Goal: Information Seeking & Learning: Learn about a topic

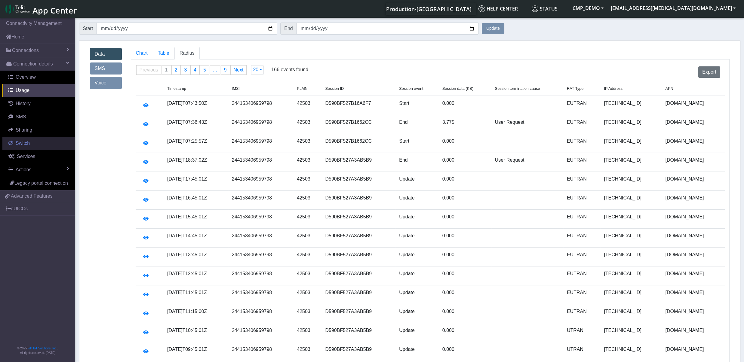
click at [27, 146] on span "Switch" at bounding box center [23, 143] width 14 height 5
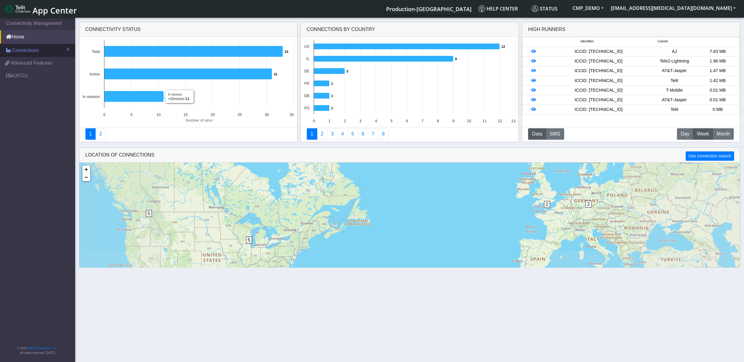
click at [35, 51] on span "Connections" at bounding box center [25, 50] width 27 height 7
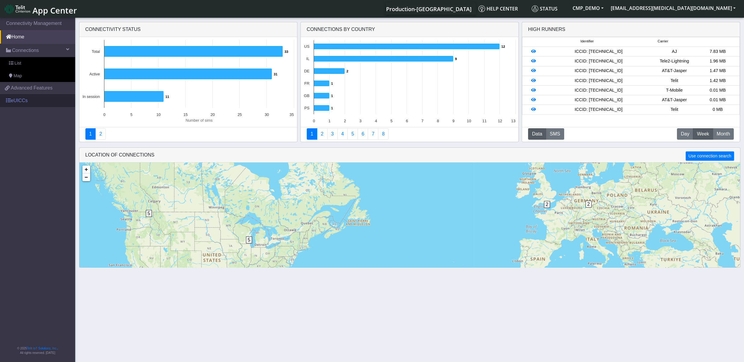
click at [29, 101] on link "eUICCs" at bounding box center [37, 100] width 75 height 13
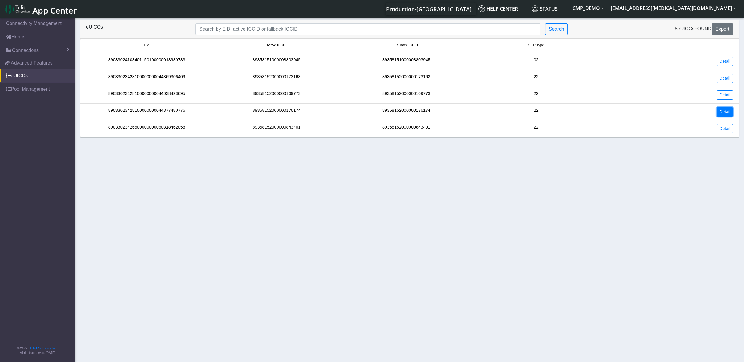
click at [719, 112] on link "Detail" at bounding box center [724, 111] width 16 height 9
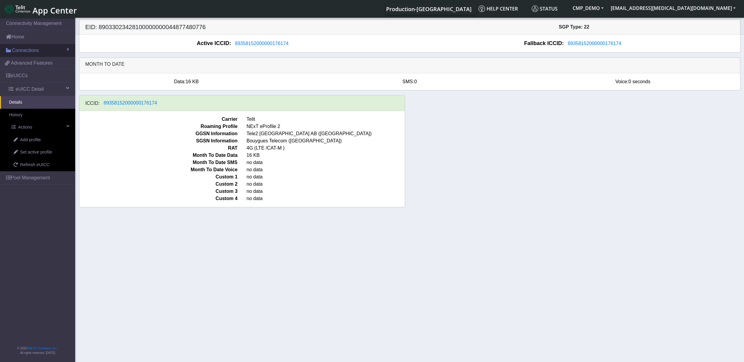
click at [35, 51] on span "Connections" at bounding box center [25, 50] width 27 height 7
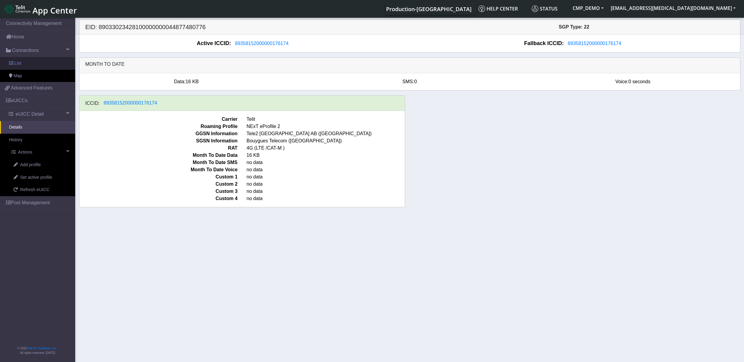
click at [34, 66] on link "List" at bounding box center [37, 63] width 75 height 13
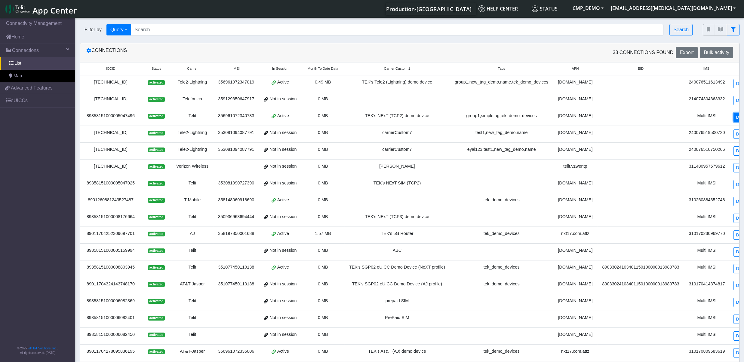
click at [733, 119] on link "Detail" at bounding box center [741, 117] width 16 height 9
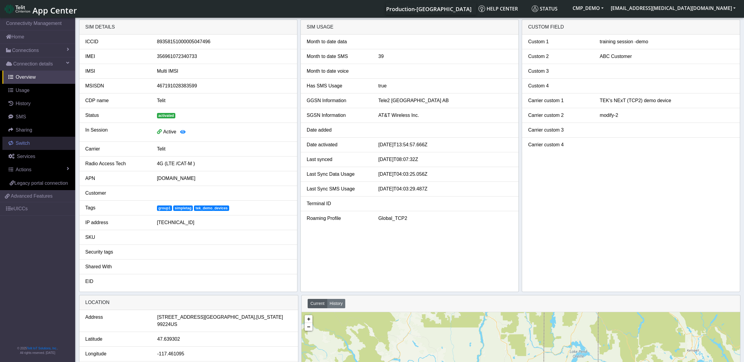
click at [22, 146] on span "Switch" at bounding box center [23, 143] width 14 height 5
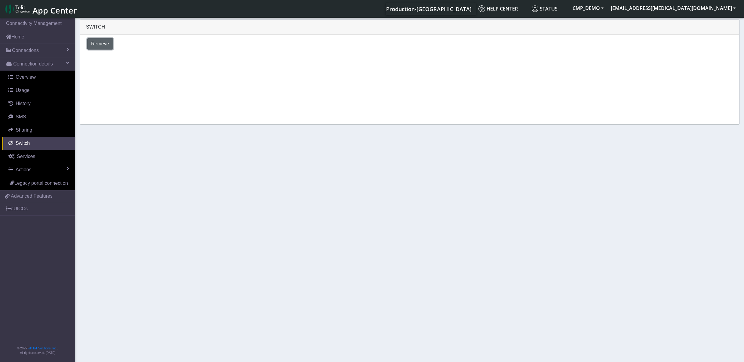
click at [104, 48] on button "Retrieve" at bounding box center [100, 43] width 26 height 11
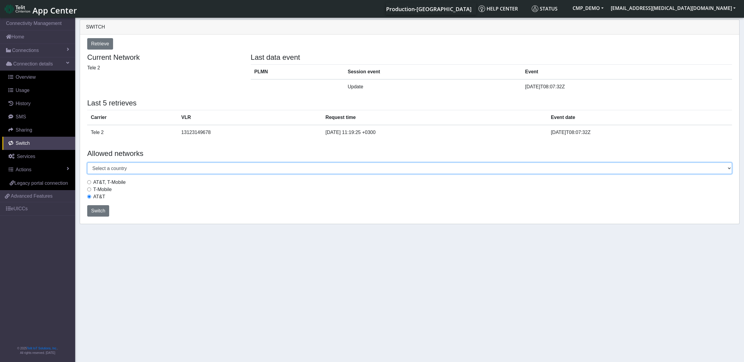
select select "Italy"
click option "Italy" at bounding box center [0, 0] width 0 height 0
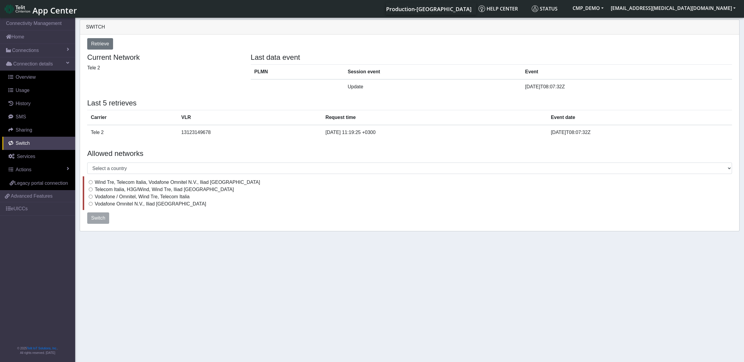
click at [90, 191] on input "Telecom Italia, H3G/Wind, Wind Tre, Iliad Italy" at bounding box center [91, 190] width 4 height 4
radio input "true"
click at [34, 213] on link "eUICCs" at bounding box center [37, 208] width 75 height 13
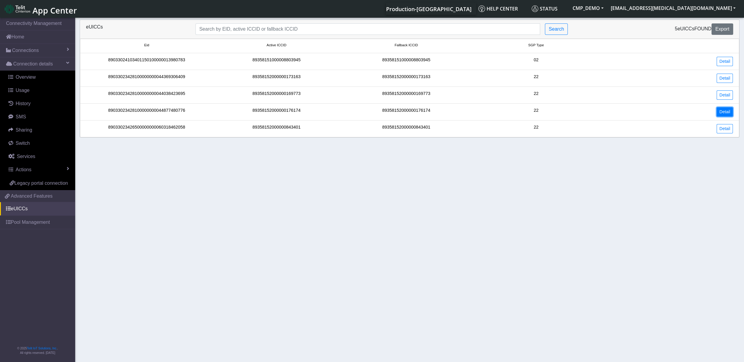
click at [729, 111] on link "Detail" at bounding box center [724, 111] width 16 height 9
click at [727, 130] on link "Detail" at bounding box center [724, 128] width 16 height 9
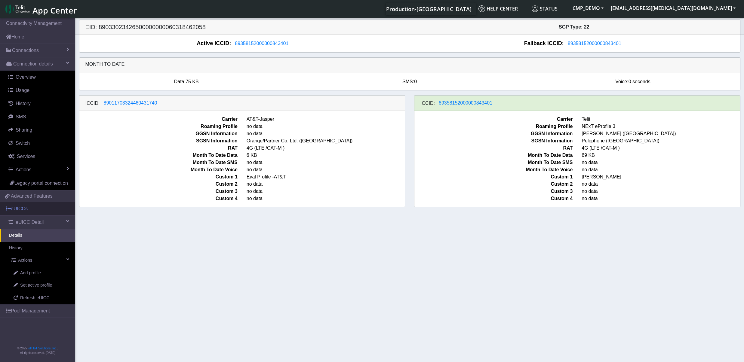
click at [30, 209] on link "eUICCs" at bounding box center [37, 208] width 75 height 13
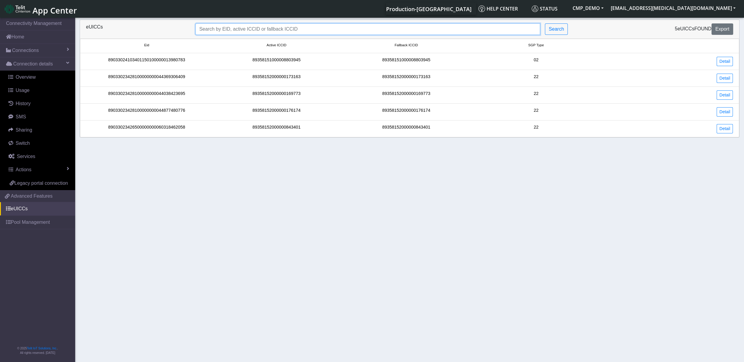
click at [315, 31] on input "Search..." at bounding box center [367, 28] width 344 height 11
click at [496, 30] on input "Search..." at bounding box center [367, 28] width 344 height 11
drag, startPoint x: 529, startPoint y: 46, endPoint x: 552, endPoint y: 47, distance: 23.2
click at [552, 47] on small "SGP Type" at bounding box center [535, 45] width 127 height 5
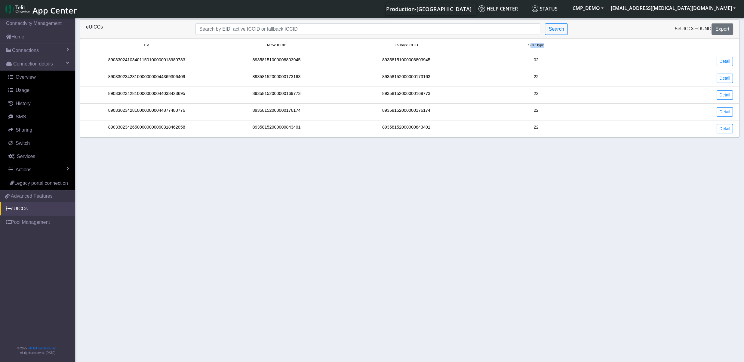
drag, startPoint x: 549, startPoint y: 46, endPoint x: 530, endPoint y: 44, distance: 19.6
click at [530, 44] on small "SGP Type" at bounding box center [535, 45] width 127 height 5
click at [342, 30] on input "Search..." at bounding box center [367, 28] width 344 height 11
click at [474, 26] on input "Search..." at bounding box center [367, 28] width 344 height 11
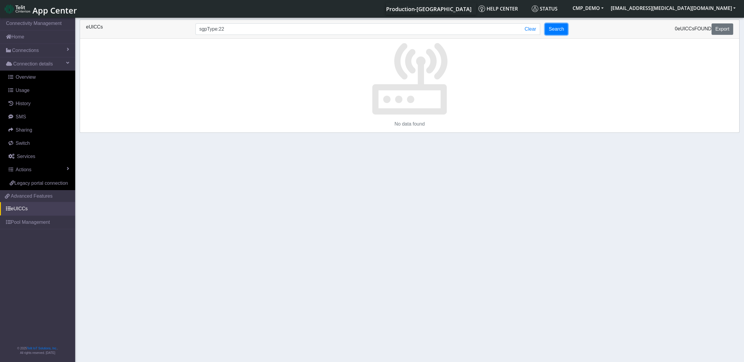
click at [556, 32] on button "Search" at bounding box center [556, 28] width 23 height 11
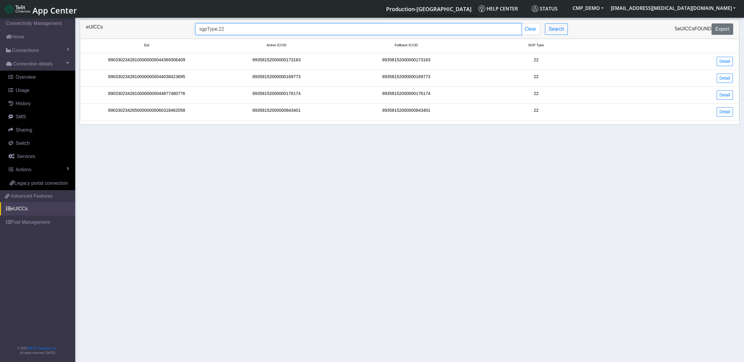
drag, startPoint x: 206, startPoint y: 29, endPoint x: 197, endPoint y: 29, distance: 8.7
click at [197, 29] on input "sgpType:22" at bounding box center [358, 28] width 326 height 11
click at [534, 48] on span "SGP Type" at bounding box center [536, 45] width 16 height 5
drag, startPoint x: 534, startPoint y: 48, endPoint x: 527, endPoint y: 48, distance: 7.2
click at [527, 48] on small "SGP Type" at bounding box center [535, 45] width 127 height 5
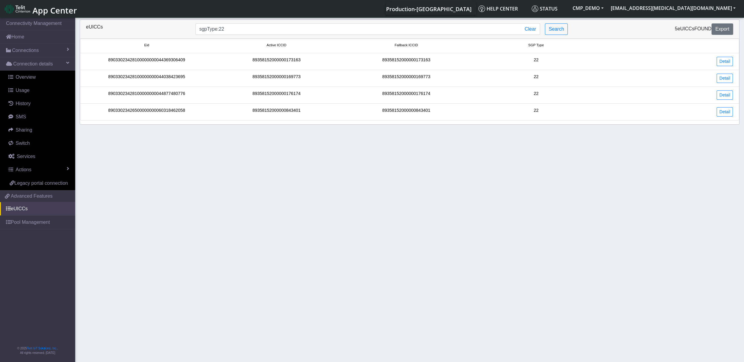
click at [546, 46] on small "SGP Type" at bounding box center [535, 45] width 127 height 5
drag, startPoint x: 536, startPoint y: 46, endPoint x: 530, endPoint y: 46, distance: 6.3
click at [530, 46] on span "SGP Type" at bounding box center [536, 45] width 16 height 5
click at [225, 32] on input "sgpType:22" at bounding box center [358, 28] width 326 height 11
click at [220, 30] on input "sgpType:22" at bounding box center [358, 28] width 326 height 11
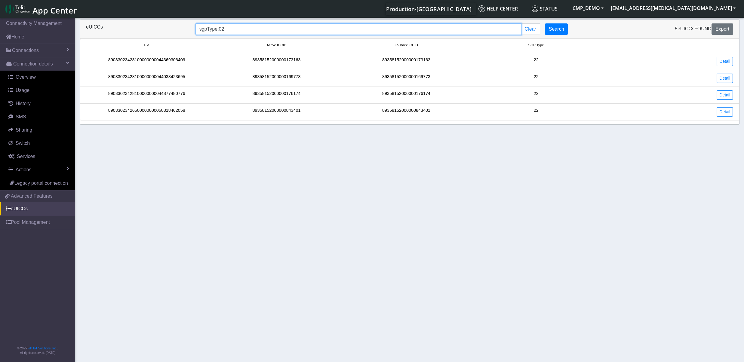
type input "sgpType:02"
click at [557, 30] on button "Search" at bounding box center [556, 28] width 23 height 11
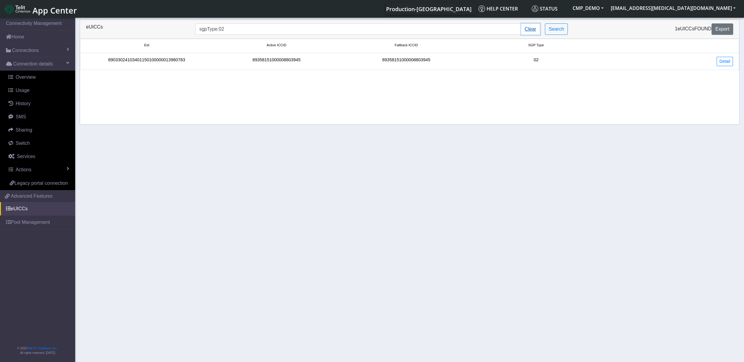
click at [535, 30] on button "Clear" at bounding box center [530, 28] width 19 height 11
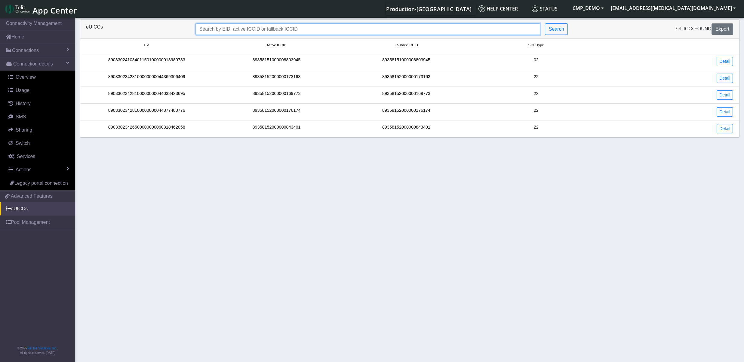
click at [304, 28] on input "Search..." at bounding box center [367, 28] width 344 height 11
type input "at&t"
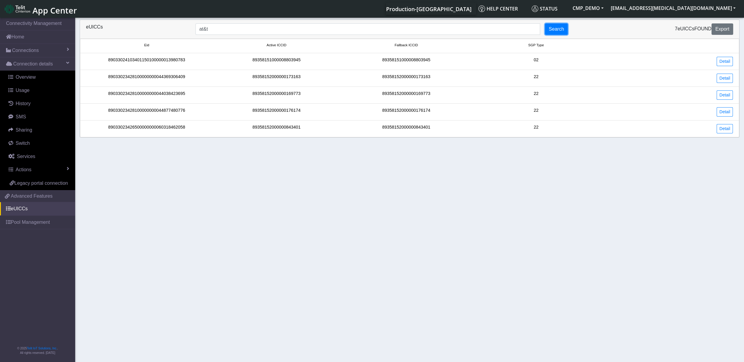
click at [562, 28] on button "Search" at bounding box center [556, 28] width 23 height 11
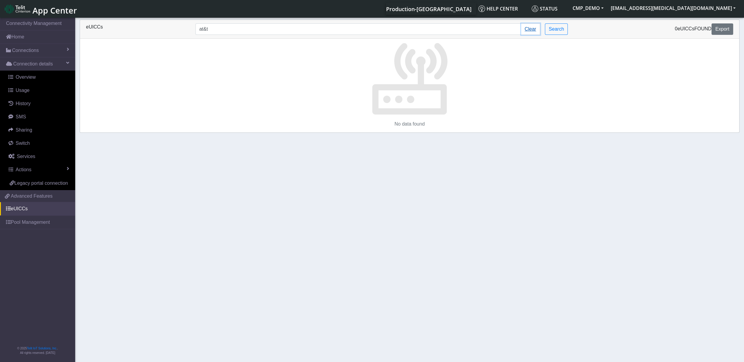
click at [527, 31] on button "Clear" at bounding box center [530, 28] width 19 height 11
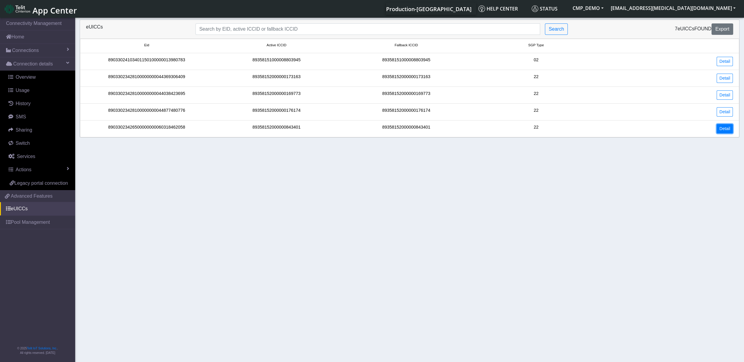
click at [723, 130] on link "Detail" at bounding box center [724, 128] width 16 height 9
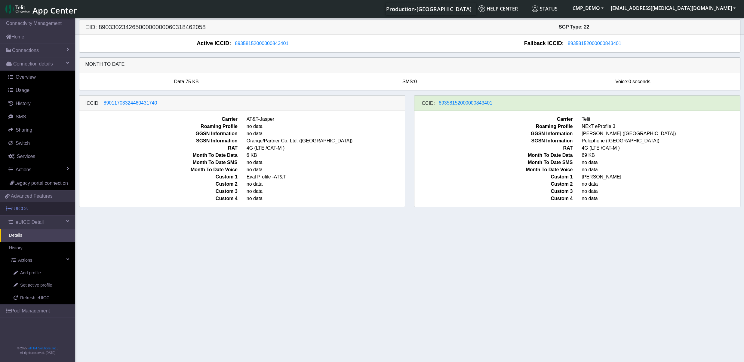
click at [24, 212] on link "eUICCs" at bounding box center [37, 208] width 75 height 13
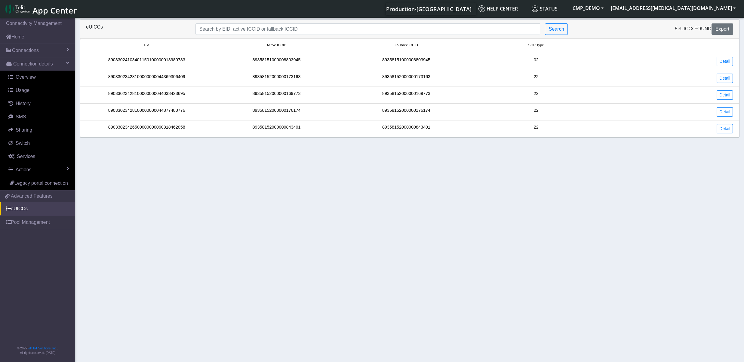
click at [185, 27] on div "eUICCs" at bounding box center [135, 28] width 109 height 11
click at [34, 48] on span "Connections" at bounding box center [25, 50] width 27 height 7
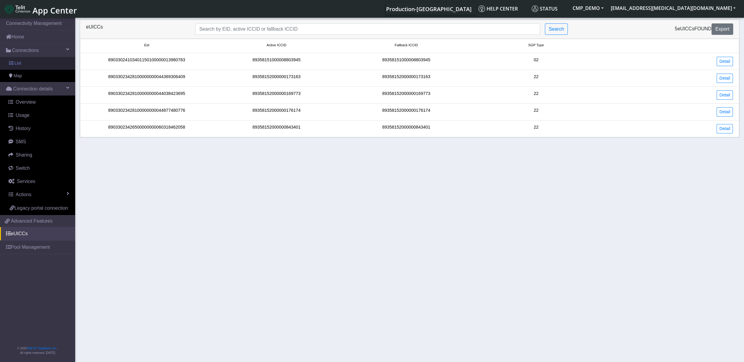
click at [31, 65] on link "List" at bounding box center [37, 63] width 75 height 13
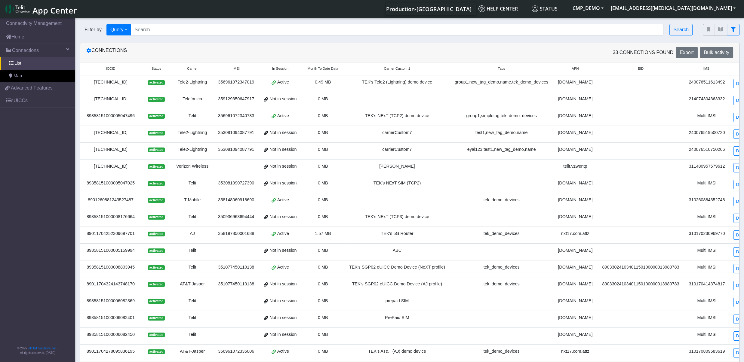
click at [198, 69] on small "Carrier" at bounding box center [192, 68] width 30 height 5
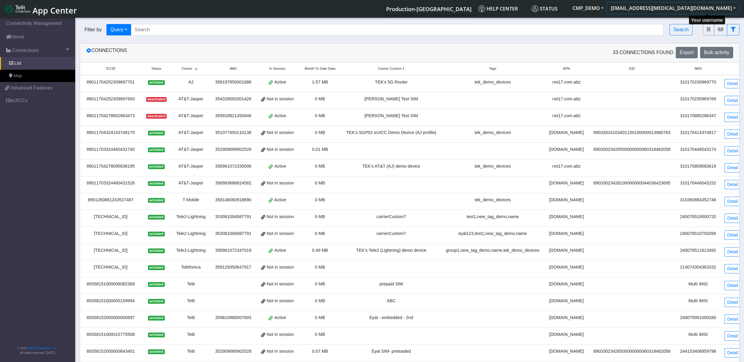
click at [728, 11] on button "[EMAIL_ADDRESS][MEDICAL_DATA][DOMAIN_NAME]" at bounding box center [673, 8] width 132 height 11
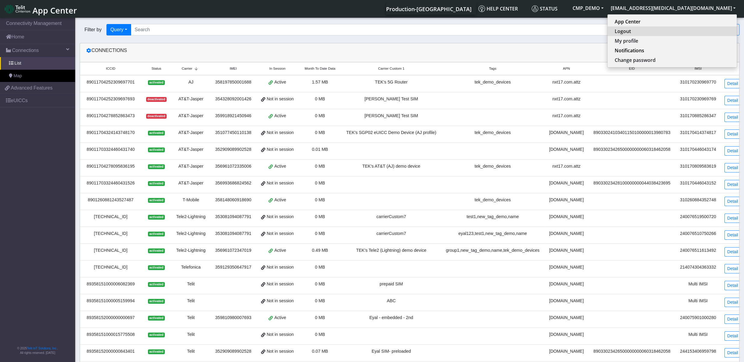
click at [700, 32] on button "Logout" at bounding box center [671, 31] width 129 height 10
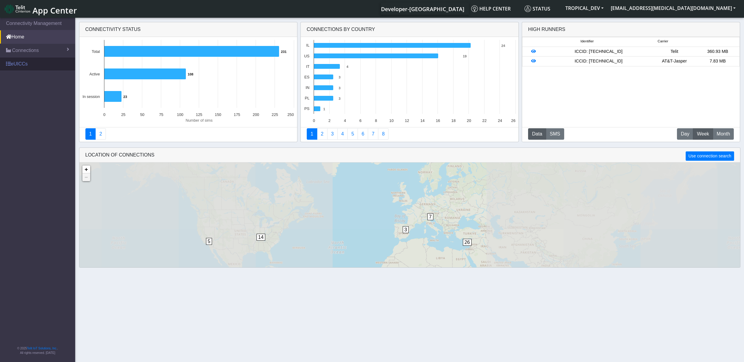
click at [26, 66] on link "eUICCs" at bounding box center [37, 63] width 75 height 13
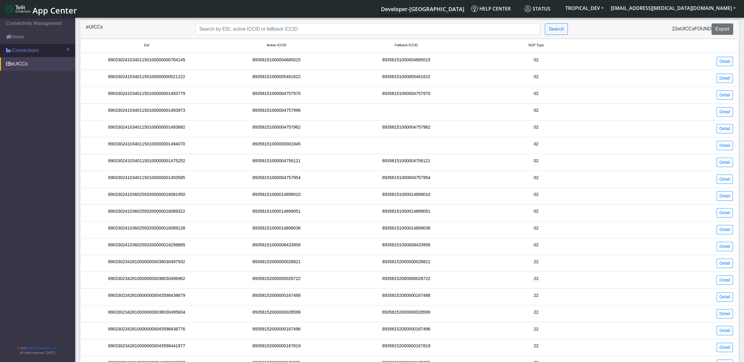
click at [22, 50] on span "Connections" at bounding box center [25, 50] width 27 height 7
click at [23, 65] on link "List" at bounding box center [37, 63] width 75 height 13
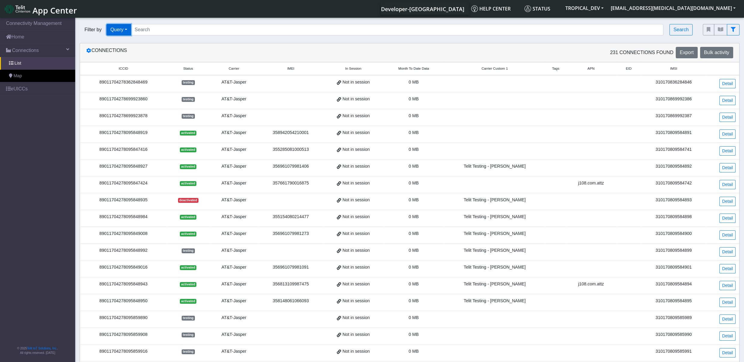
click at [129, 30] on button "Query" at bounding box center [118, 29] width 25 height 11
click at [130, 54] on button "In Session" at bounding box center [130, 54] width 47 height 10
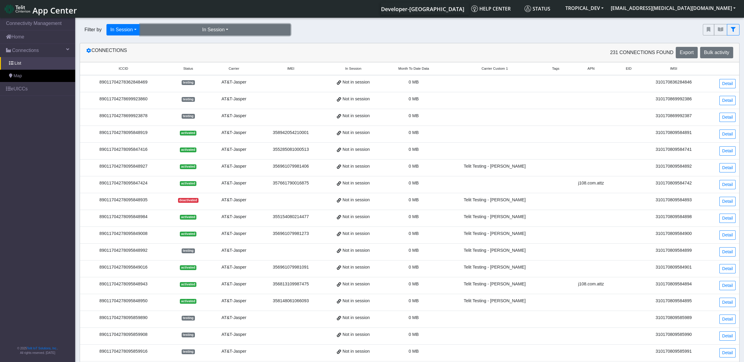
click at [185, 33] on button "In Session" at bounding box center [215, 29] width 150 height 11
click at [182, 46] on button "Yes (23)" at bounding box center [215, 44] width 150 height 10
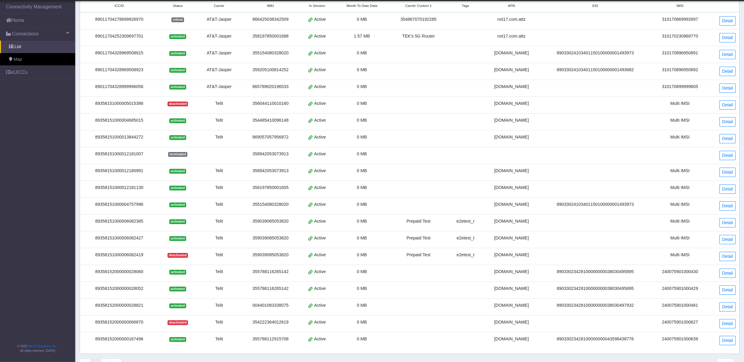
scroll to position [77, 0]
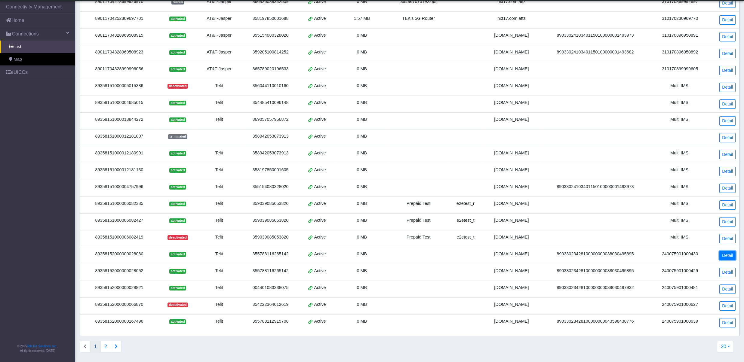
click at [726, 255] on link "Detail" at bounding box center [727, 255] width 16 height 9
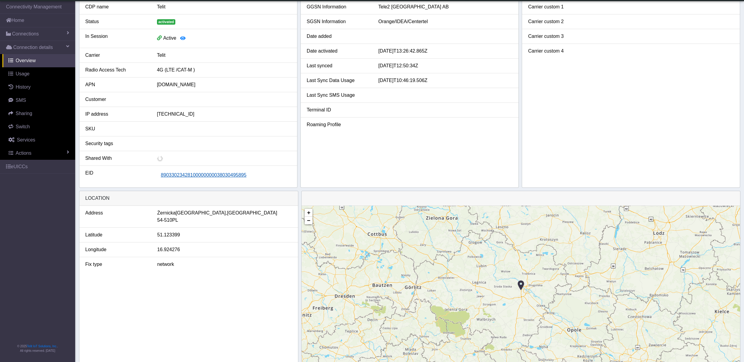
click at [178, 176] on span "89033023428100000000038030495895" at bounding box center [204, 175] width 86 height 5
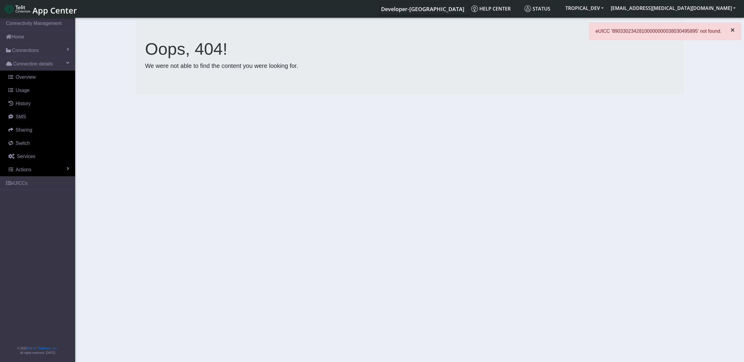
click at [729, 30] on button "×" at bounding box center [732, 30] width 16 height 14
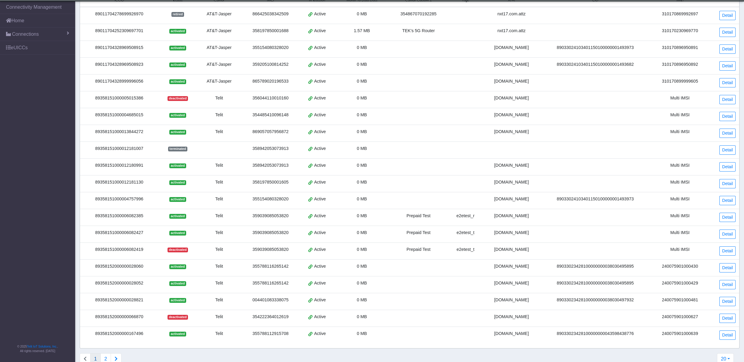
scroll to position [67, 0]
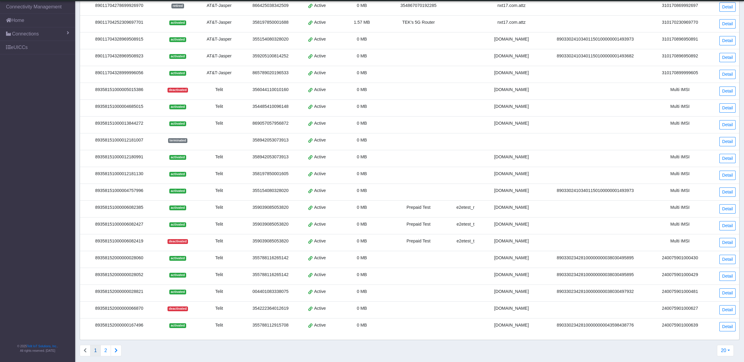
click at [728, 293] on td "Detail" at bounding box center [724, 293] width 30 height 17
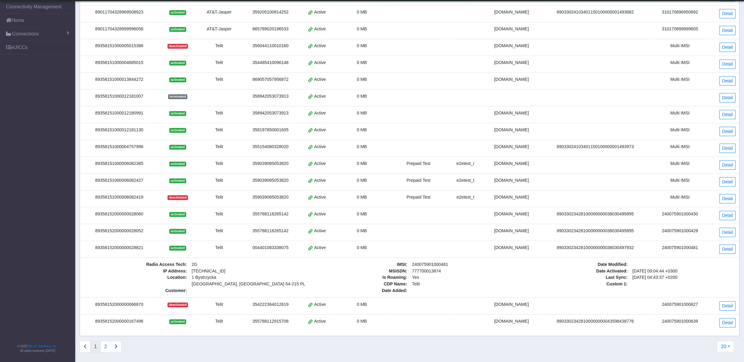
scroll to position [124, 0]
click at [728, 245] on link "Detail" at bounding box center [727, 249] width 16 height 9
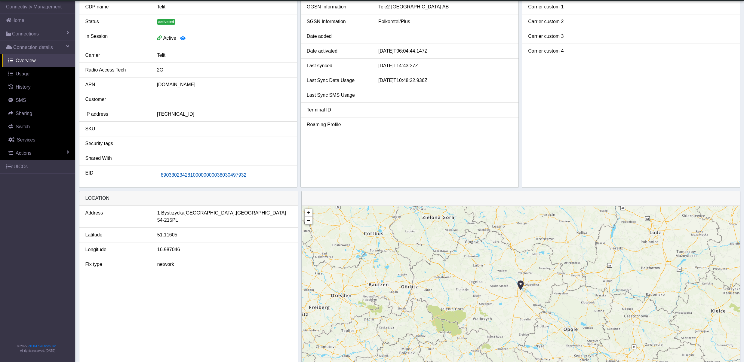
click at [206, 178] on span "89033023428100000000038030497932" at bounding box center [204, 175] width 86 height 5
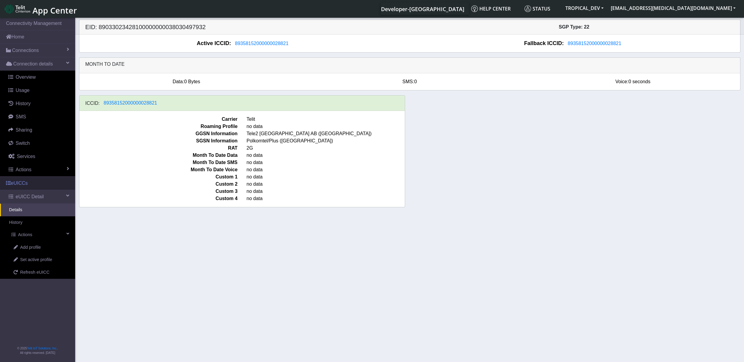
click at [19, 182] on link "eUICCs" at bounding box center [37, 183] width 75 height 13
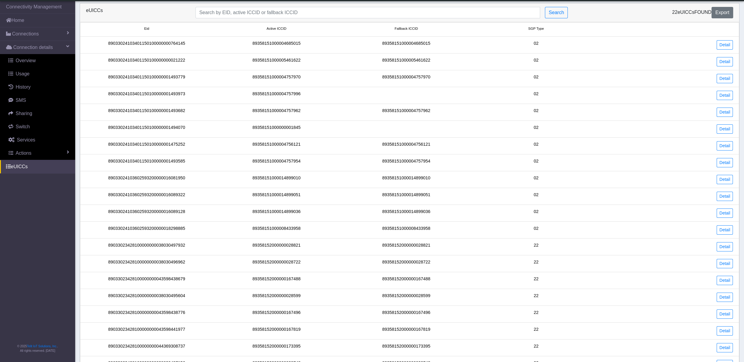
scroll to position [43, 0]
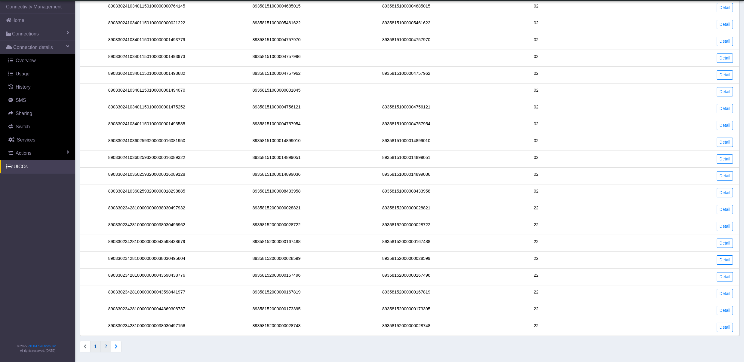
click at [105, 350] on button "2" at bounding box center [105, 346] width 11 height 11
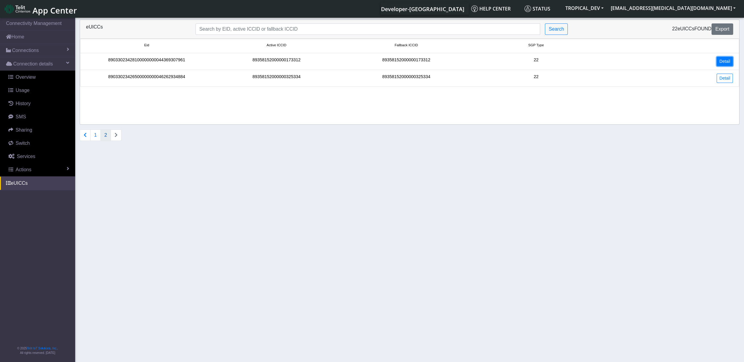
click at [728, 60] on link "Detail" at bounding box center [724, 61] width 16 height 9
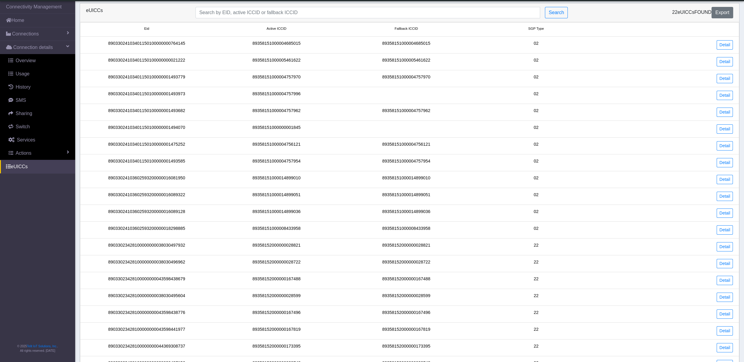
scroll to position [43, 0]
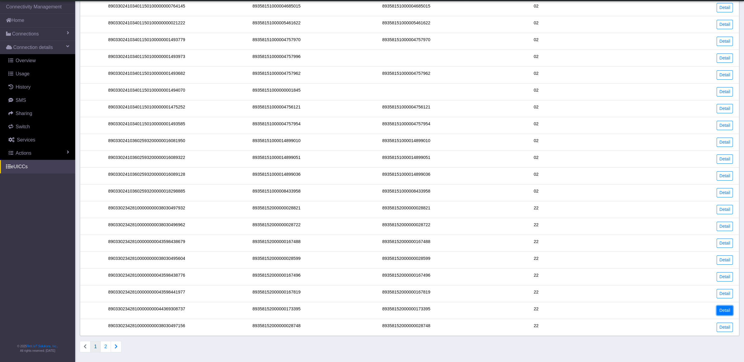
click at [723, 310] on link "Detail" at bounding box center [724, 310] width 16 height 9
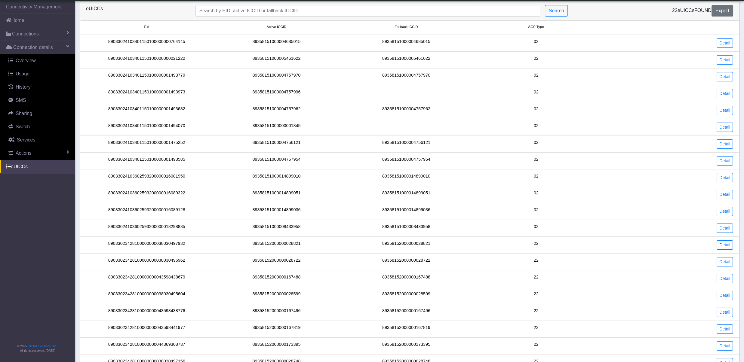
scroll to position [43, 0]
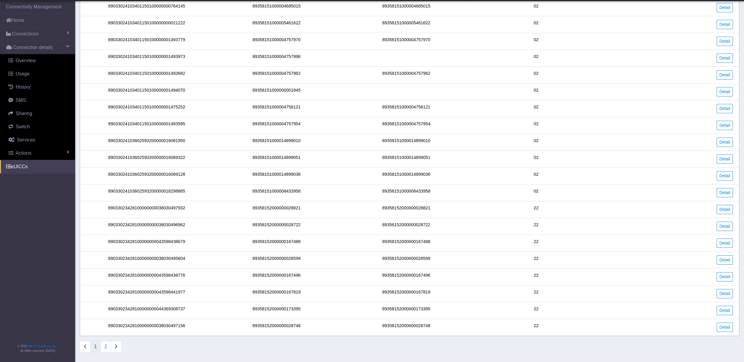
click at [726, 280] on li "89033023428100000000043598438776 89358152000000167496 89358152000000167496 22 D…" at bounding box center [409, 277] width 659 height 17
click at [726, 273] on link "Detail" at bounding box center [724, 276] width 16 height 9
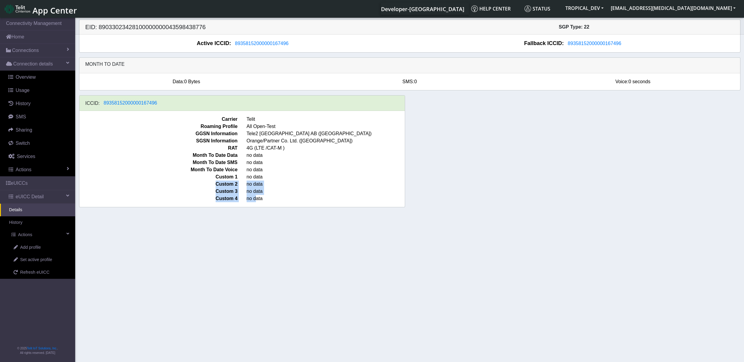
drag, startPoint x: 265, startPoint y: 179, endPoint x: 263, endPoint y: 202, distance: 23.0
click at [257, 199] on div "Carrier Telit Roaming Profile All Open-Test GGSN Information Tele2 Sverige AB (…" at bounding box center [242, 159] width 326 height 96
drag, startPoint x: 270, startPoint y: 201, endPoint x: 164, endPoint y: 172, distance: 110.0
click at [164, 172] on div "Carrier Telit Roaming Profile All Open-Test GGSN Information Tele2 Sverige AB (…" at bounding box center [242, 159] width 326 height 96
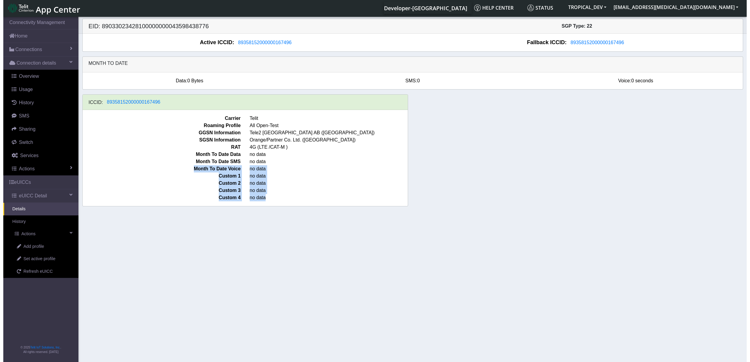
scroll to position [2, 0]
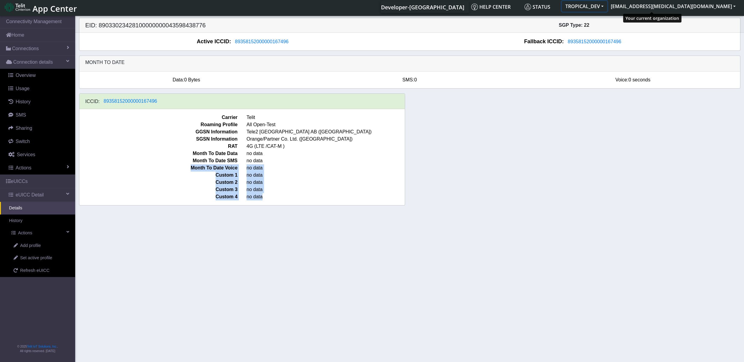
click at [607, 3] on button "TROPICAL_DEV" at bounding box center [583, 6] width 45 height 11
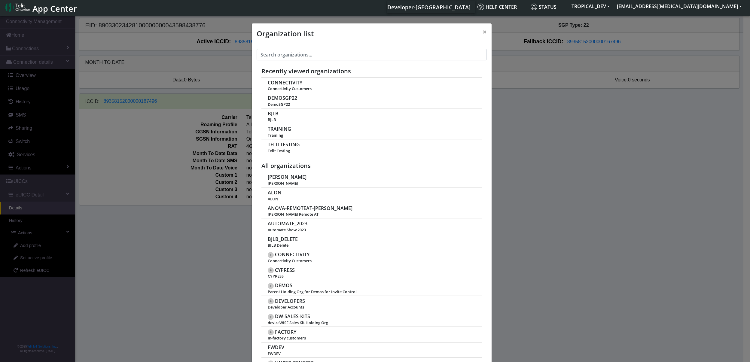
click at [77, 9] on span "App Center" at bounding box center [54, 8] width 44 height 11
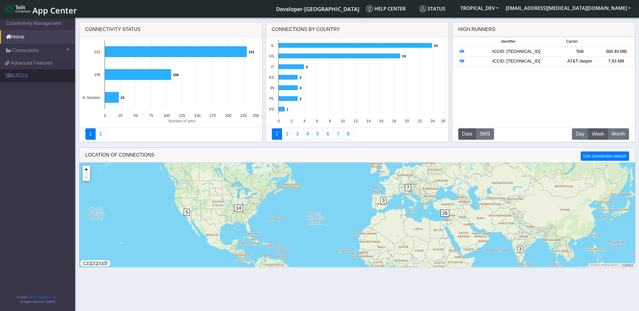
click at [11, 79] on link "eUICCs" at bounding box center [37, 75] width 75 height 13
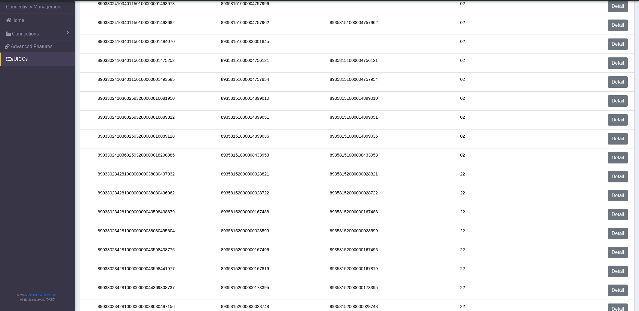
scroll to position [133, 0]
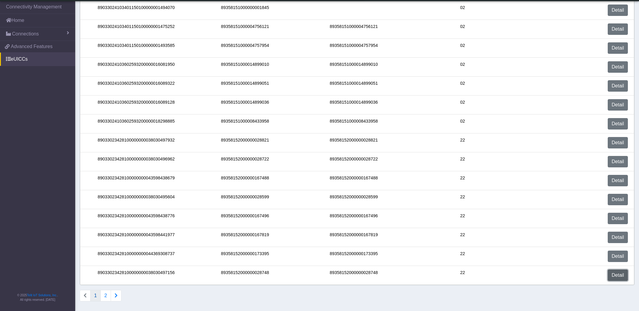
click at [613, 274] on link "Detail" at bounding box center [617, 275] width 20 height 11
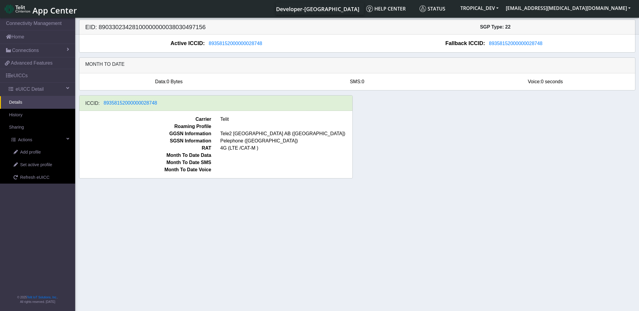
scroll to position [2, 0]
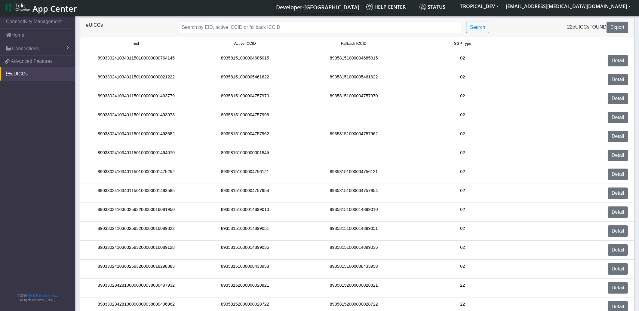
click at [462, 44] on span "SGP Type" at bounding box center [462, 44] width 17 height 6
click at [463, 44] on span "SGP Type" at bounding box center [462, 44] width 17 height 6
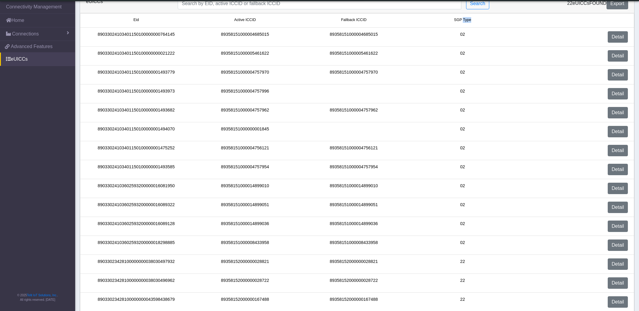
scroll to position [4, 0]
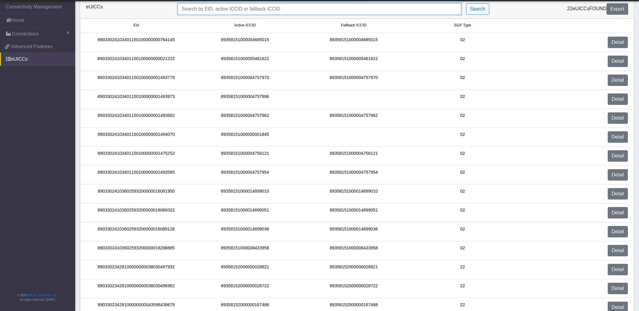
click at [317, 10] on input "Search..." at bounding box center [319, 8] width 283 height 11
type input "a"
type input "sgpType:22"
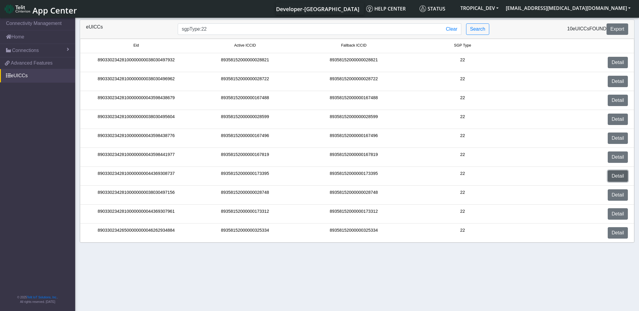
click at [617, 173] on link "Detail" at bounding box center [617, 175] width 20 height 11
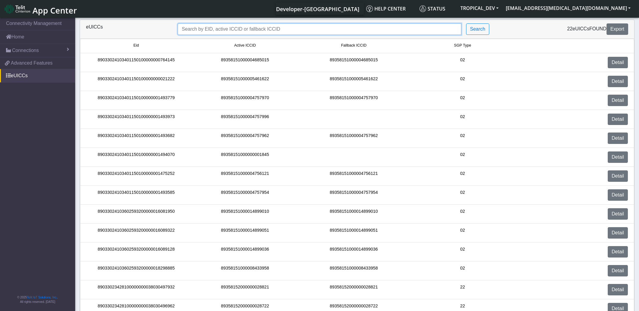
click at [380, 25] on input "Search..." at bounding box center [319, 28] width 283 height 11
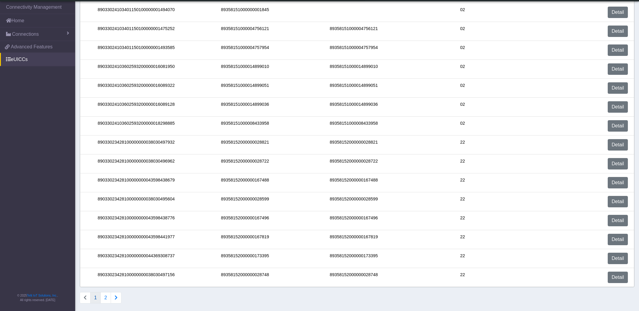
scroll to position [133, 0]
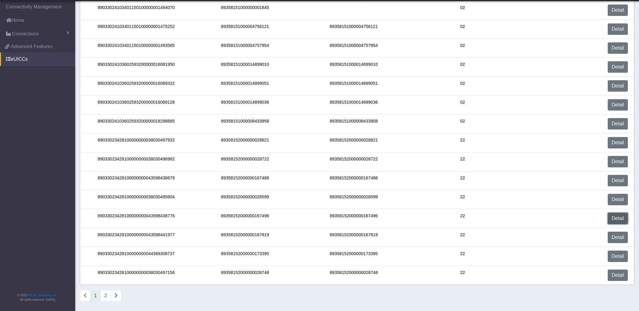
click at [615, 219] on link "Detail" at bounding box center [617, 218] width 20 height 11
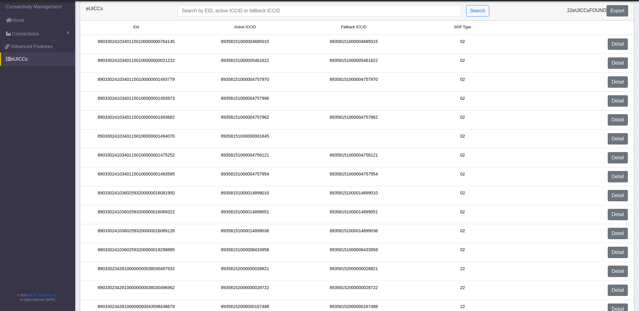
scroll to position [131, 0]
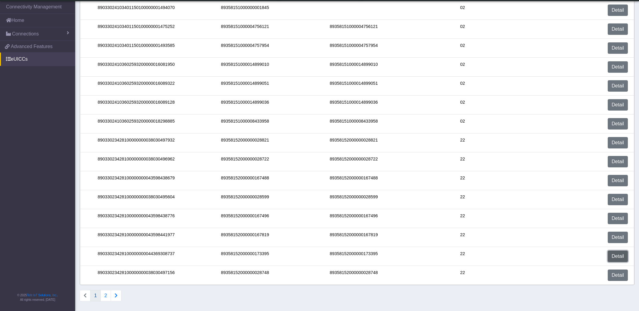
click at [625, 253] on link "Detail" at bounding box center [617, 256] width 20 height 11
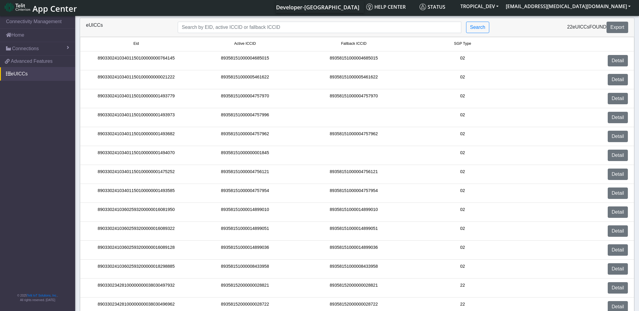
scroll to position [133, 0]
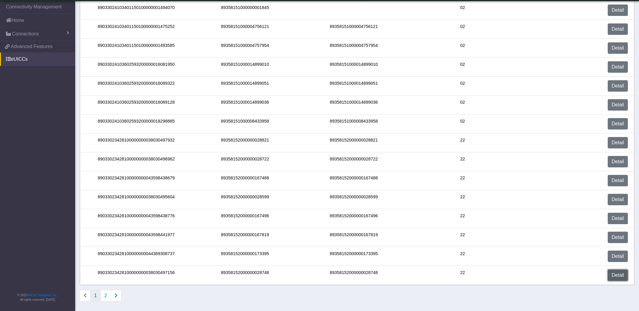
click at [619, 272] on link "Detail" at bounding box center [617, 275] width 20 height 11
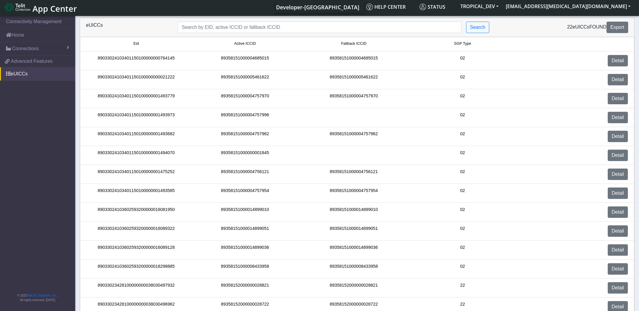
scroll to position [133, 0]
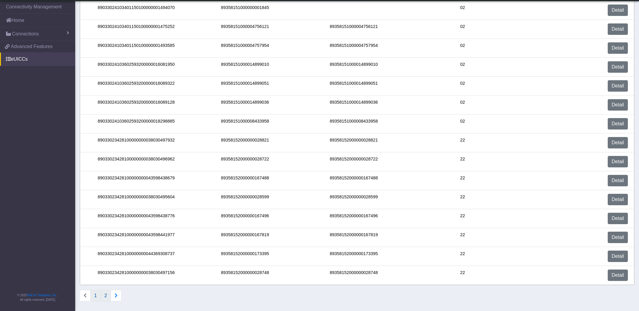
click at [105, 295] on button "2" at bounding box center [105, 295] width 11 height 11
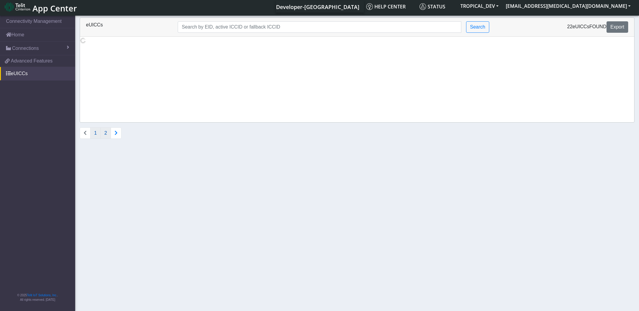
scroll to position [0, 0]
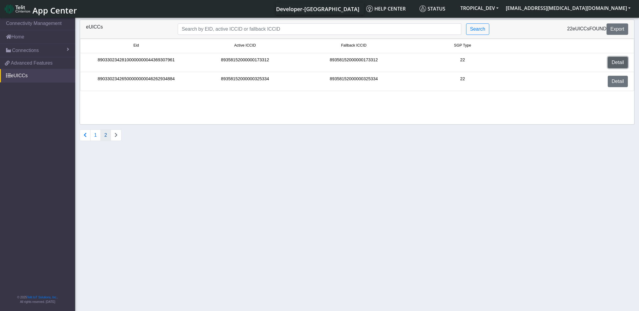
click at [619, 61] on link "Detail" at bounding box center [617, 62] width 20 height 11
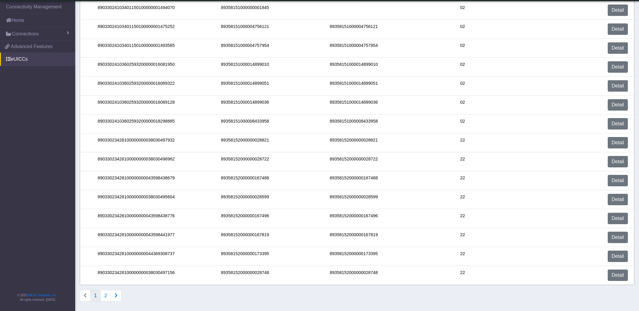
scroll to position [133, 0]
click at [107, 293] on button "2" at bounding box center [105, 295] width 11 height 11
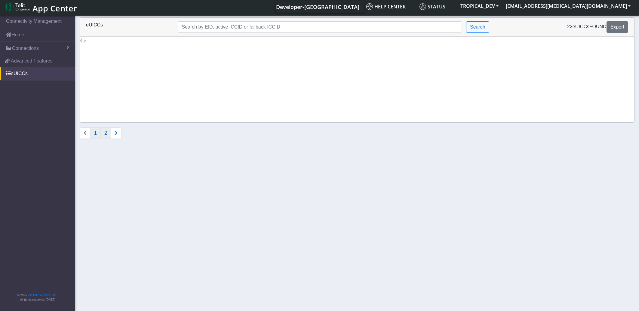
scroll to position [0, 0]
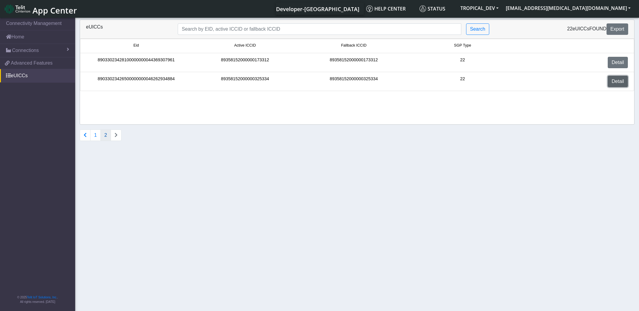
click at [617, 82] on link "Detail" at bounding box center [617, 81] width 20 height 11
